Goal: Transaction & Acquisition: Purchase product/service

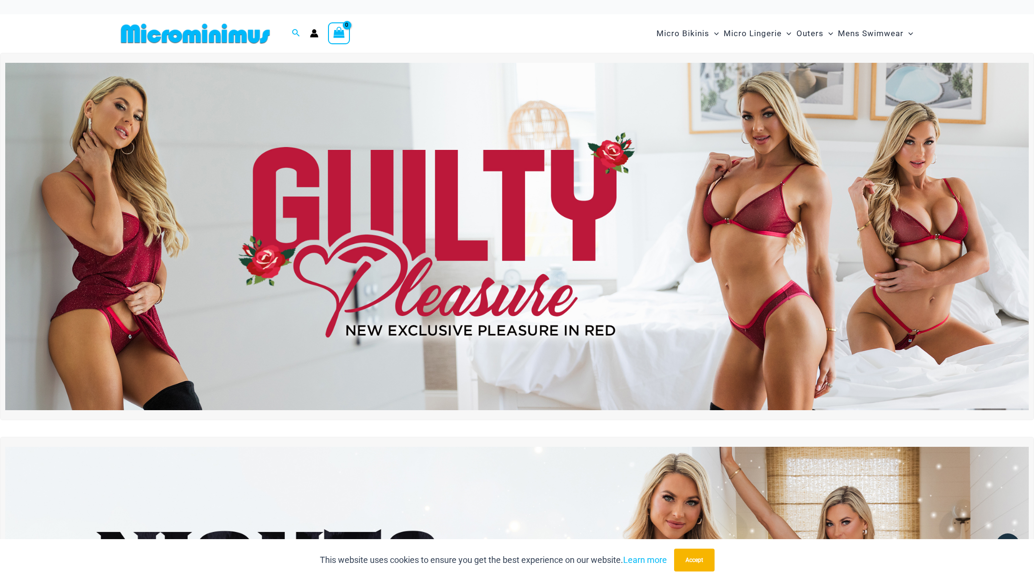
click at [216, 35] on img at bounding box center [195, 33] width 157 height 21
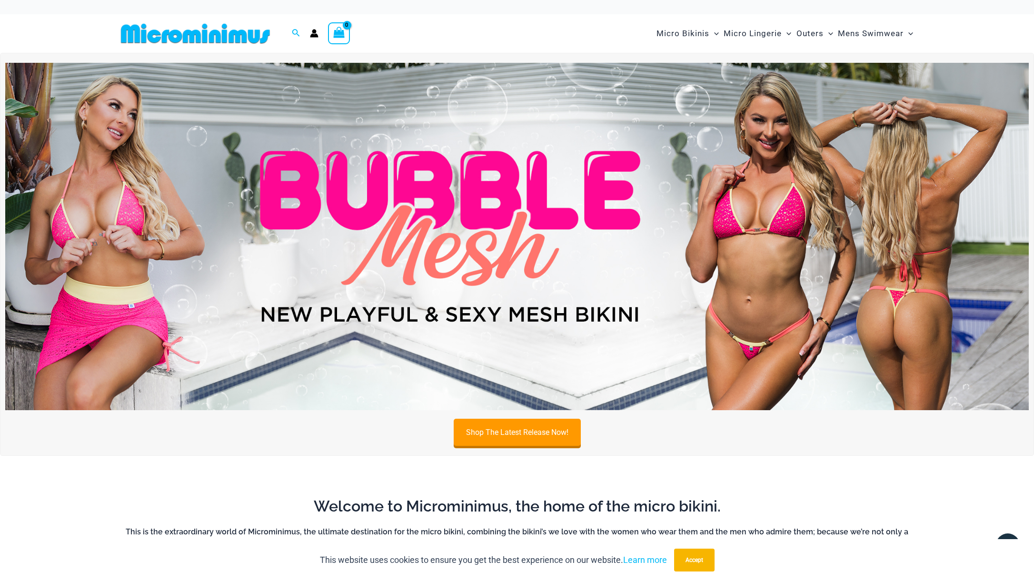
click at [496, 160] on img at bounding box center [516, 237] width 1023 height 348
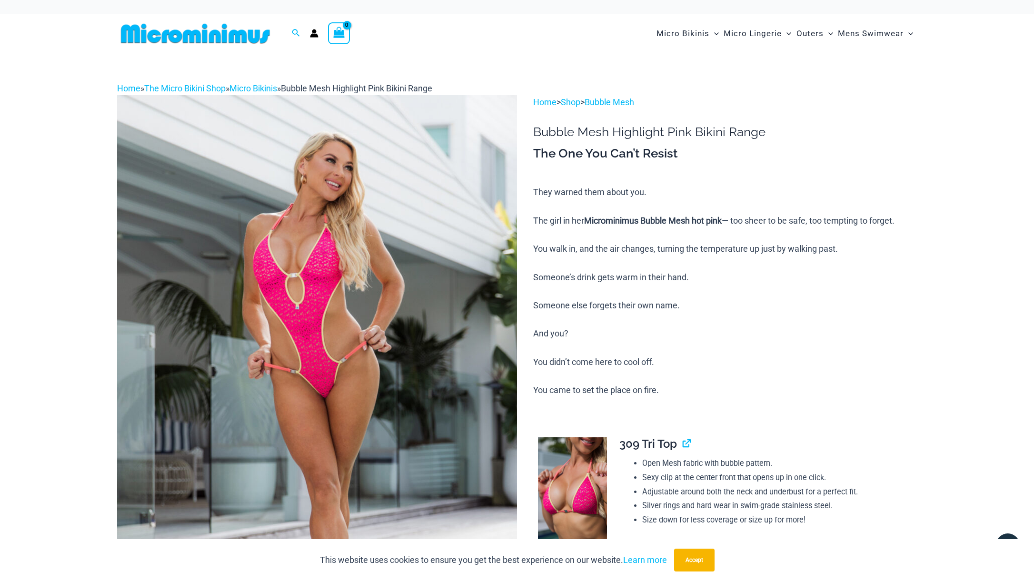
click at [239, 30] on img at bounding box center [195, 33] width 157 height 21
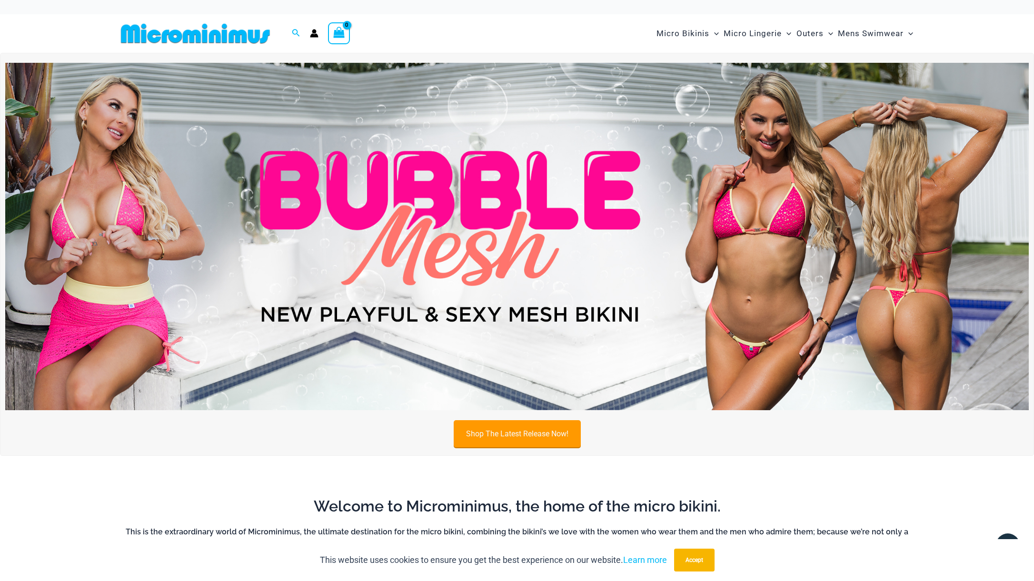
click at [513, 427] on link "Shop The Latest Release Now!" at bounding box center [517, 433] width 127 height 27
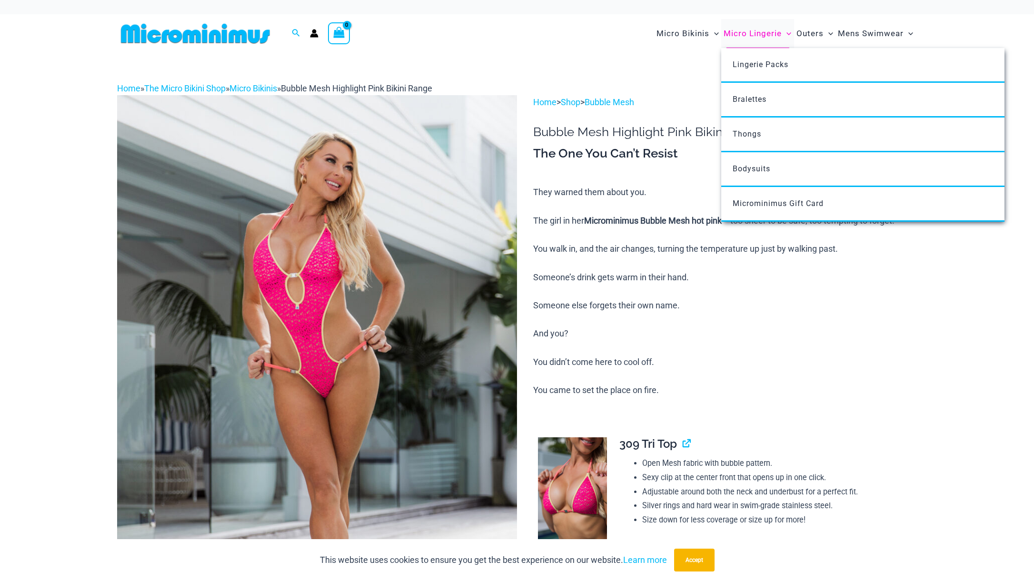
click at [739, 30] on span "Micro Lingerie" at bounding box center [752, 33] width 58 height 24
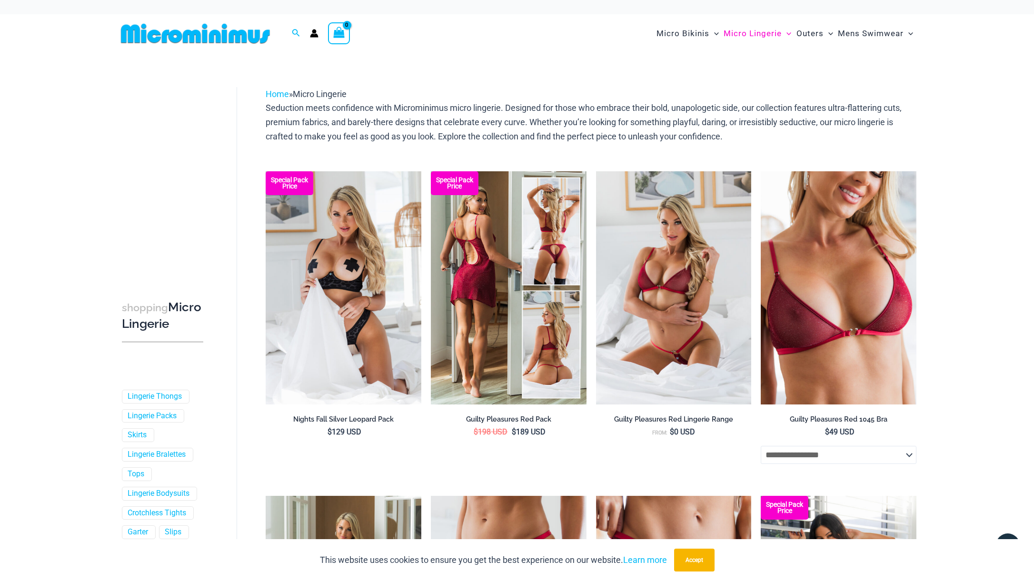
click at [513, 310] on img at bounding box center [509, 287] width 156 height 233
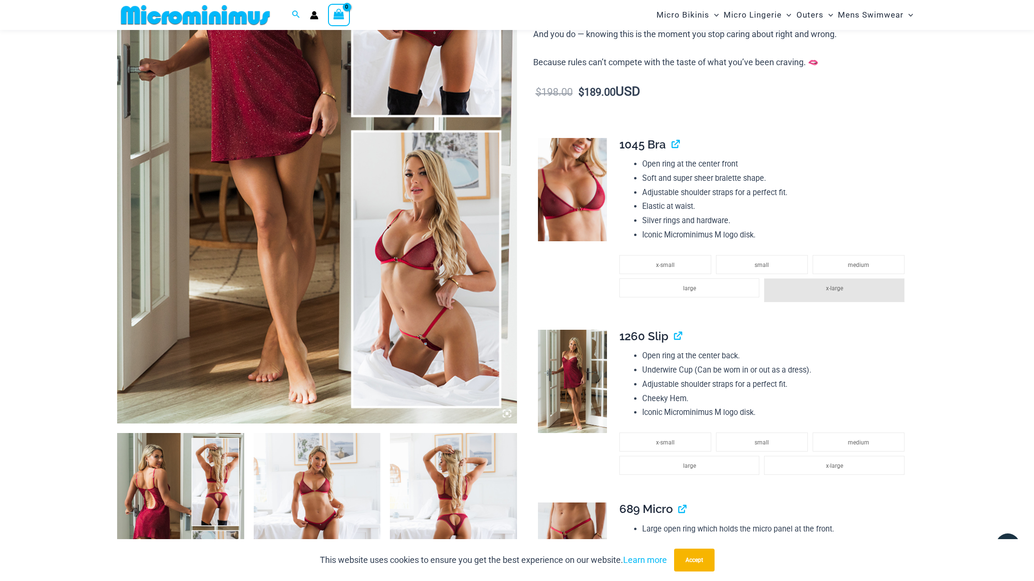
scroll to position [232, 0]
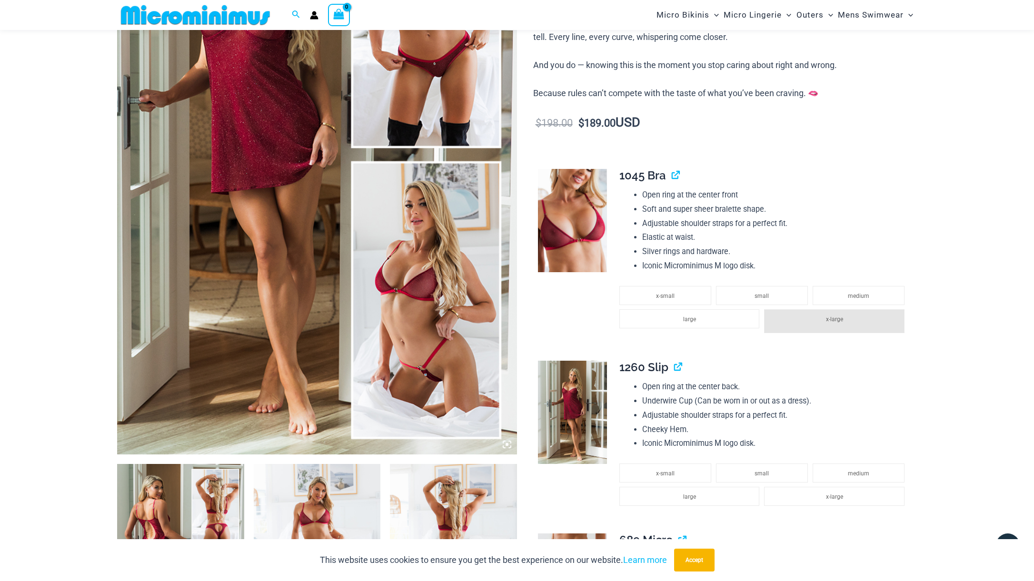
click at [198, 15] on img at bounding box center [195, 14] width 157 height 21
